Goal: Contribute content

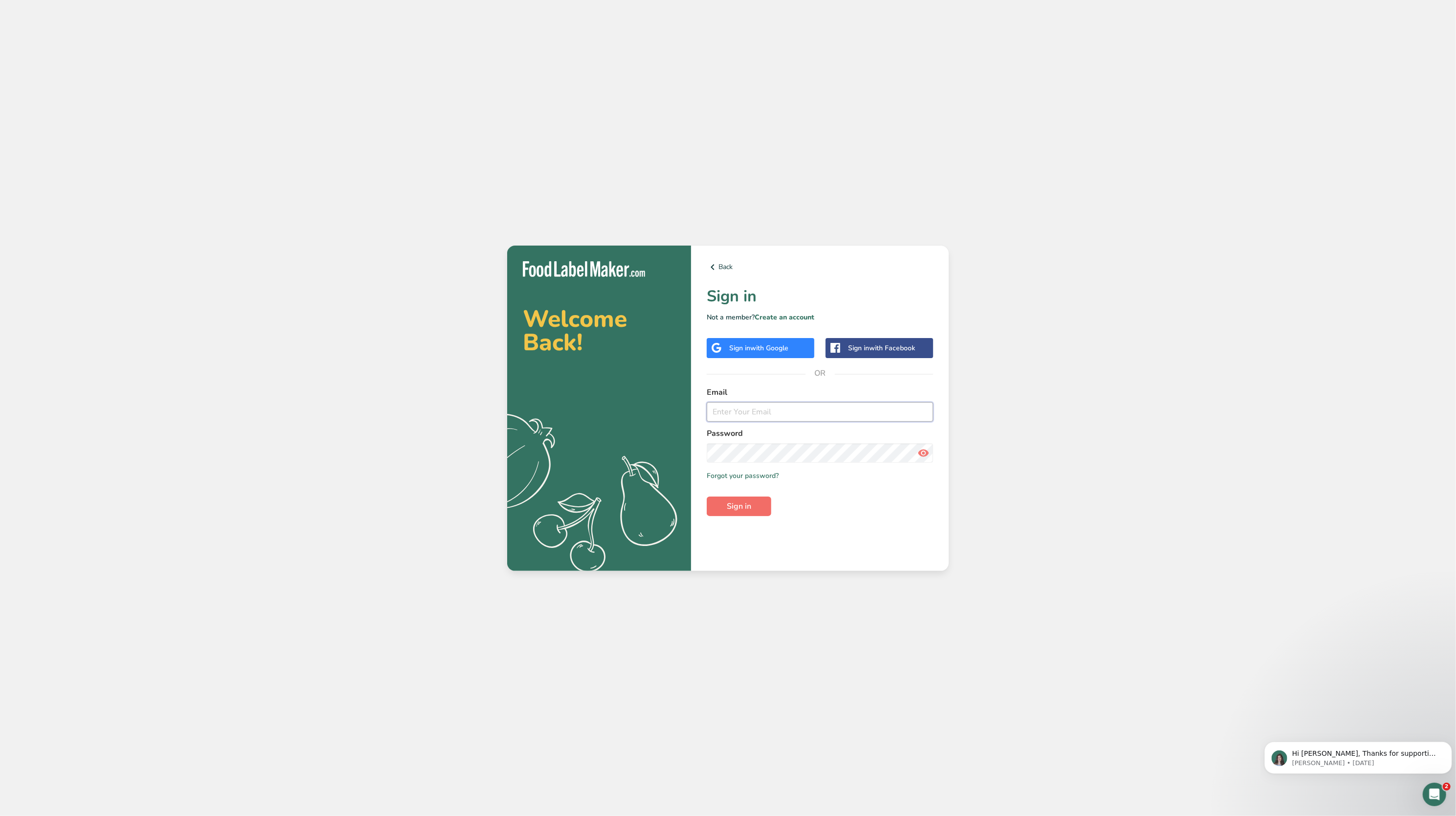
type input "[EMAIL_ADDRESS][DOMAIN_NAME]"
click at [737, 509] on span "Sign in" at bounding box center [739, 506] width 25 height 12
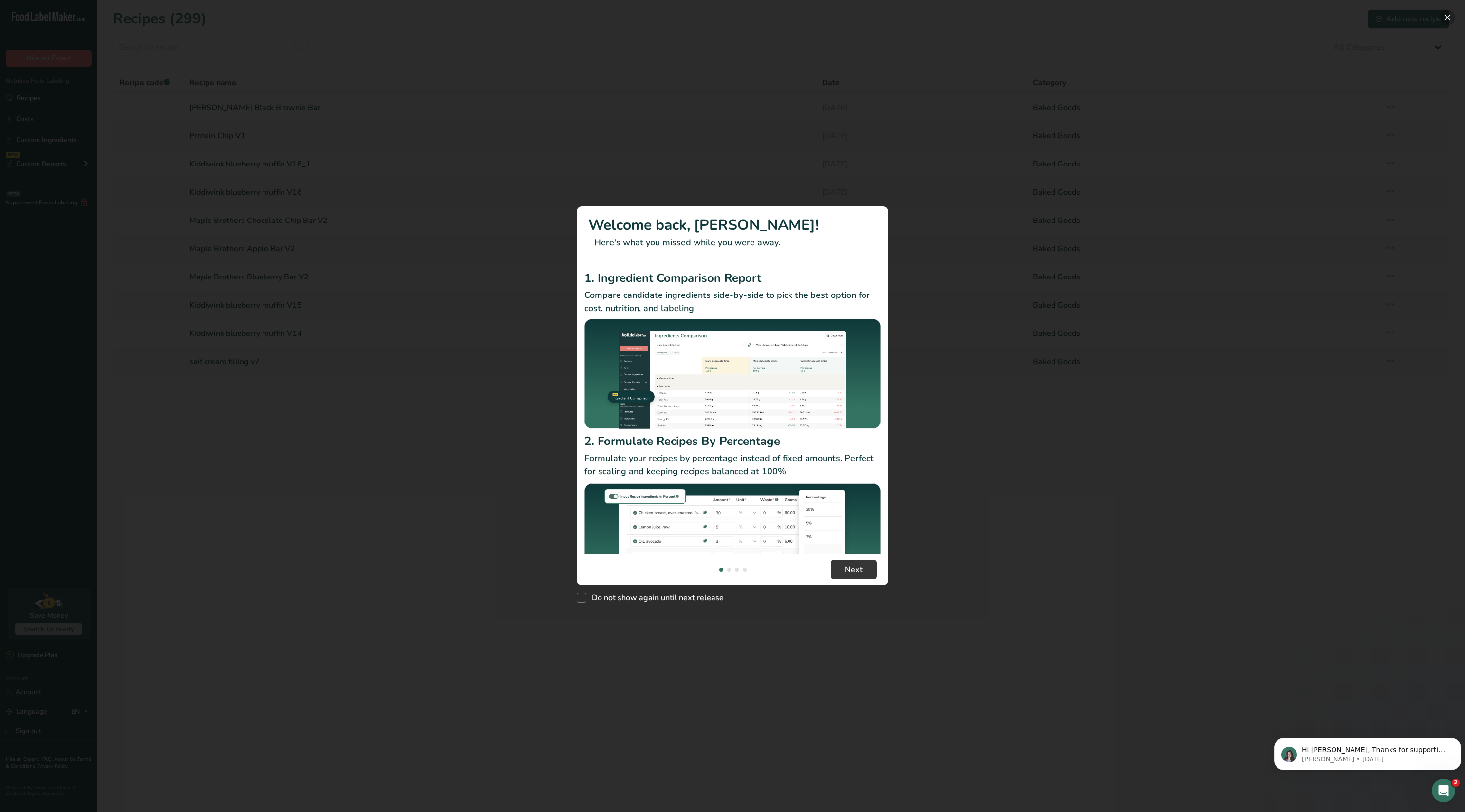
click at [1446, 17] on button "New Features" at bounding box center [1448, 17] width 16 height 16
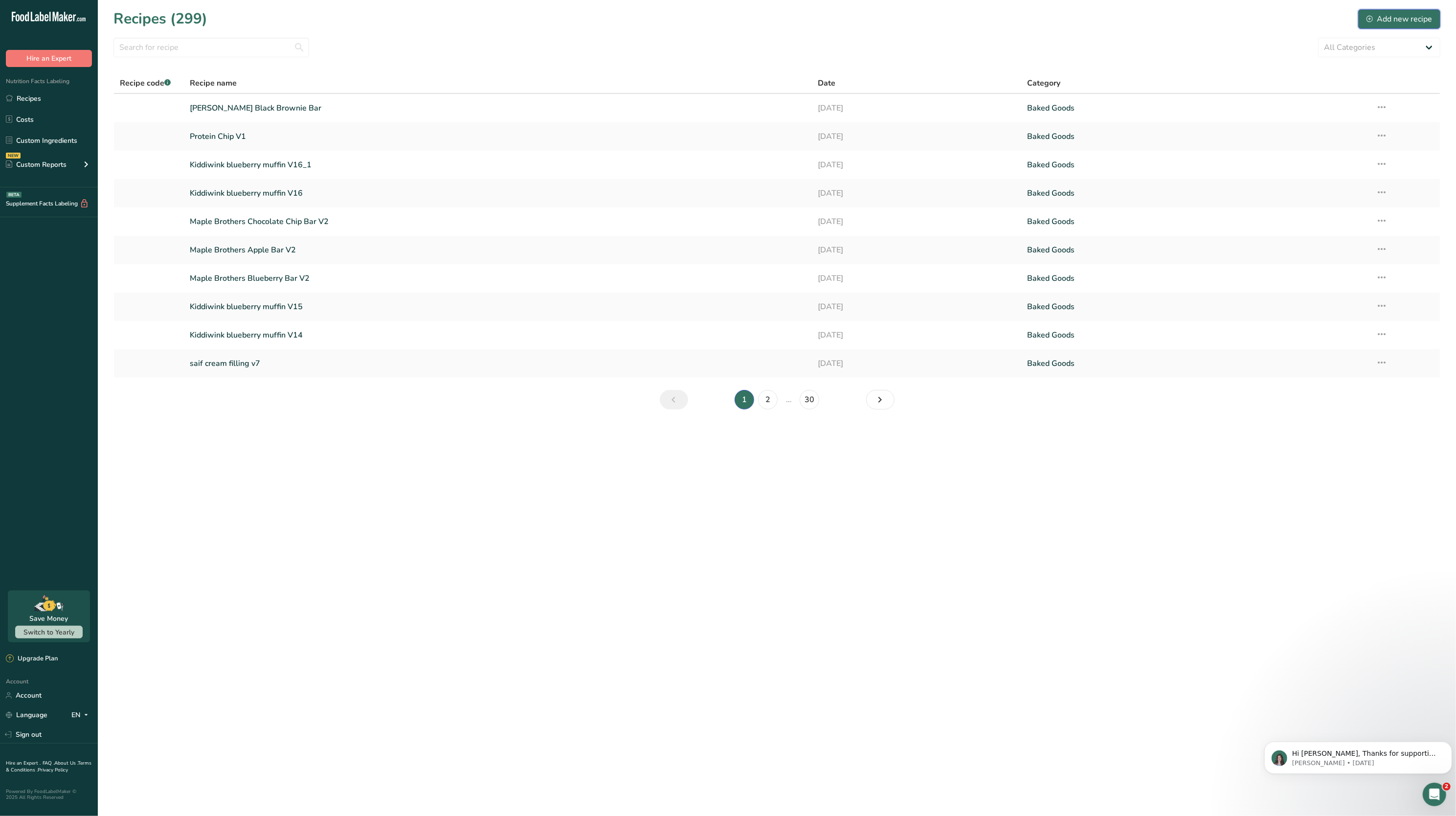
click at [1427, 19] on div "Add new recipe" at bounding box center [1399, 19] width 65 height 12
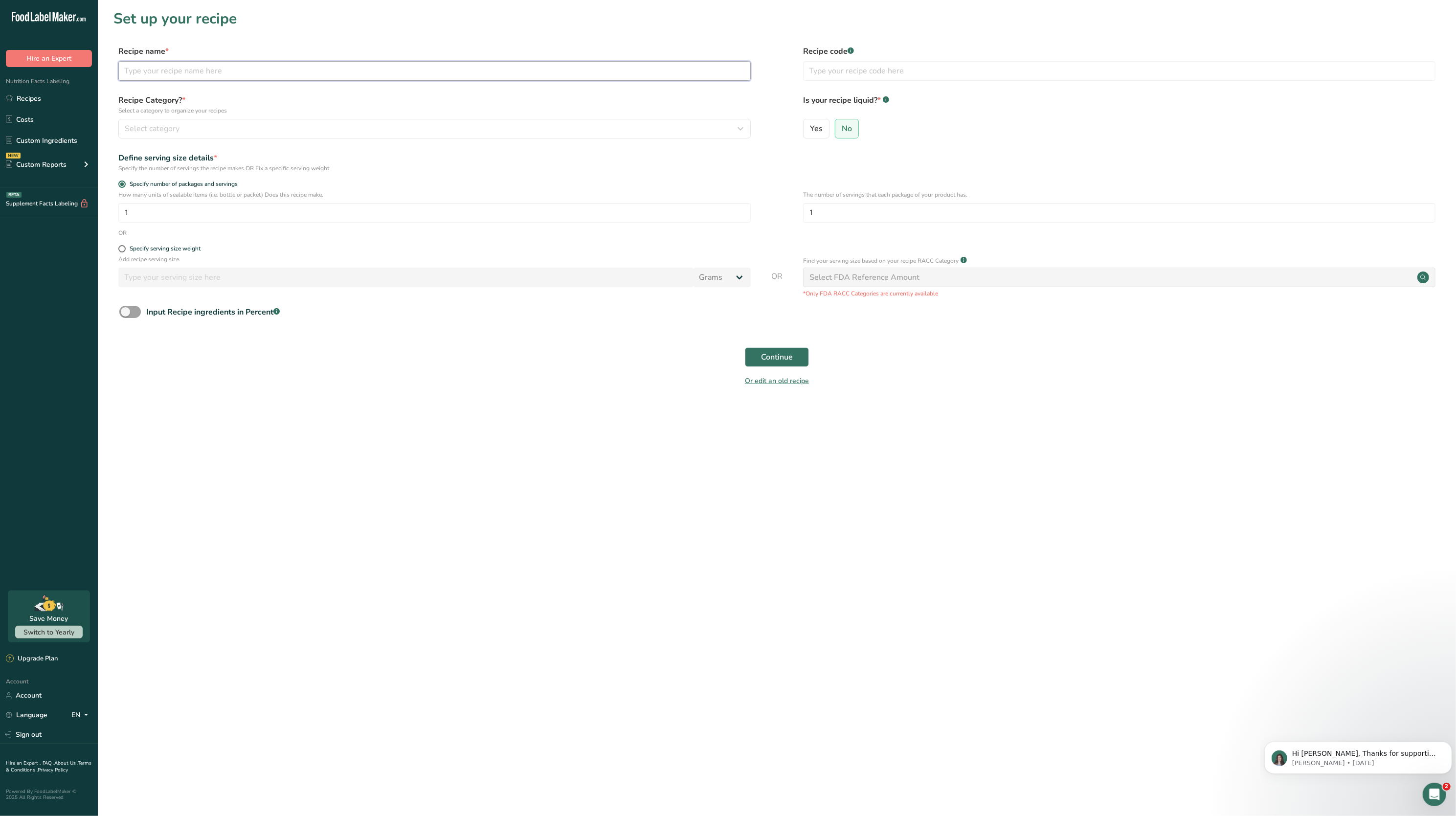
click at [513, 75] on input "text" at bounding box center [434, 70] width 632 height 20
click at [452, 68] on input "text" at bounding box center [434, 70] width 632 height 20
click at [308, 68] on input "text" at bounding box center [434, 70] width 632 height 20
click at [226, 65] on input "text" at bounding box center [434, 70] width 632 height 20
